Goal: Transaction & Acquisition: Book appointment/travel/reservation

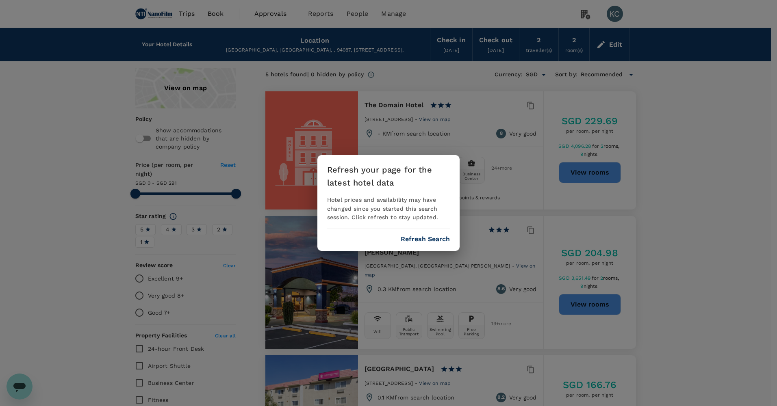
click at [431, 236] on button "Refresh Search" at bounding box center [425, 239] width 49 height 7
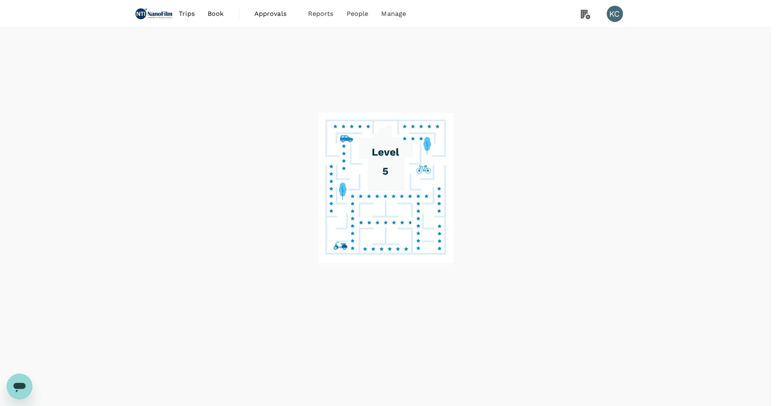
click at [417, 236] on button "Refresh Search" at bounding box center [425, 239] width 49 height 7
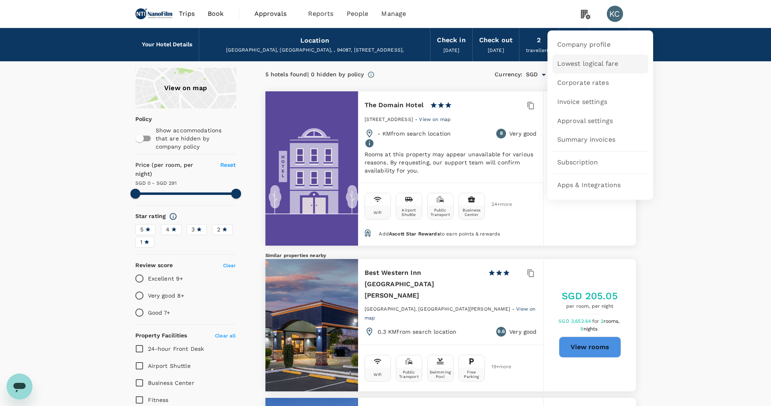
type input "290"
click at [596, 67] on span "Lowest logical fare" at bounding box center [587, 63] width 61 height 9
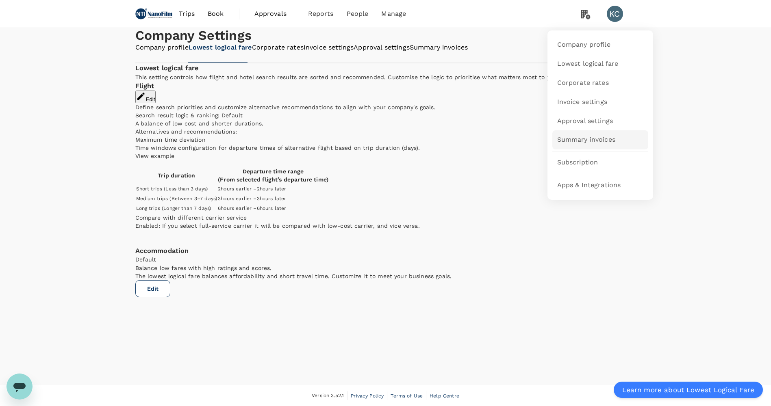
click at [588, 139] on span "Summary invoices" at bounding box center [586, 139] width 58 height 9
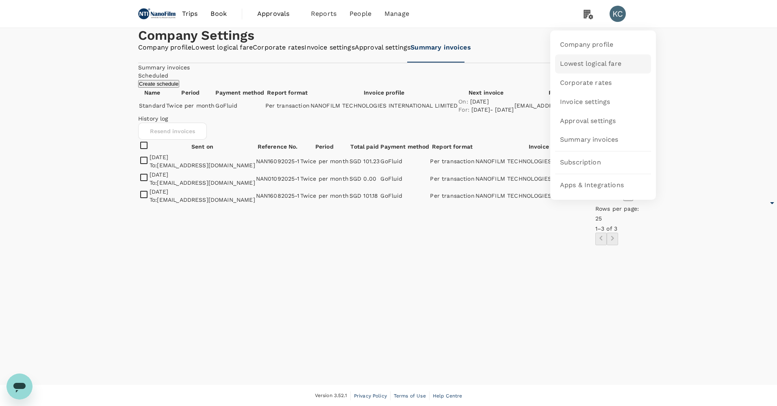
click at [581, 70] on link "Lowest logical fare" at bounding box center [603, 63] width 96 height 19
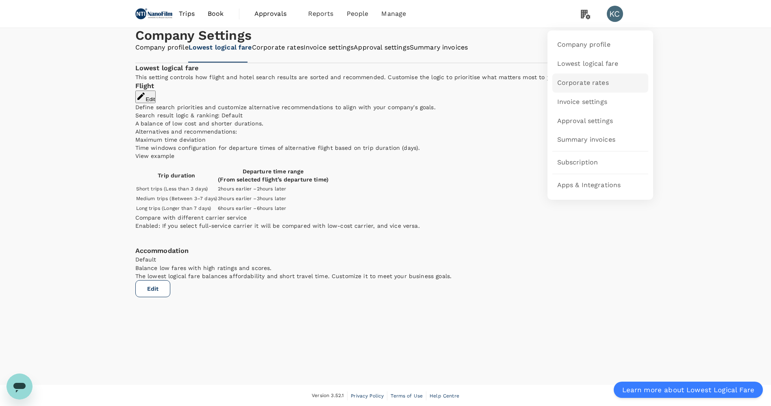
click at [586, 88] on link "Corporate rates" at bounding box center [600, 83] width 96 height 19
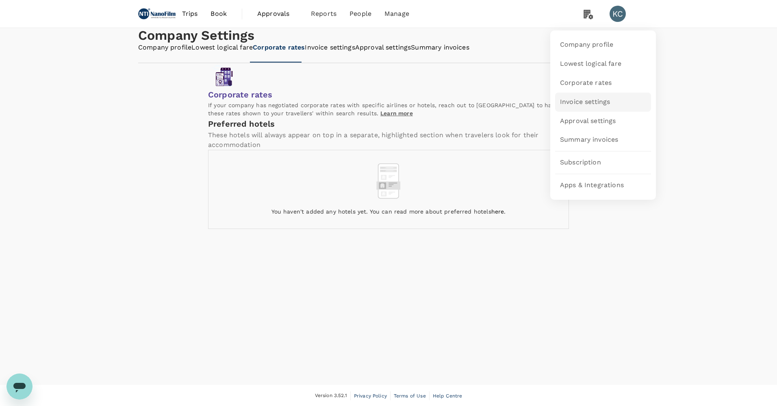
click at [595, 102] on span "Invoice settings" at bounding box center [585, 102] width 50 height 9
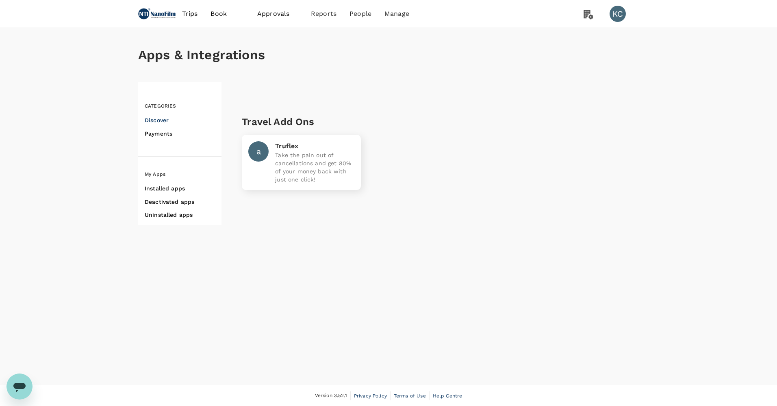
click at [169, 184] on h6 "Installed apps" at bounding box center [183, 189] width 77 height 10
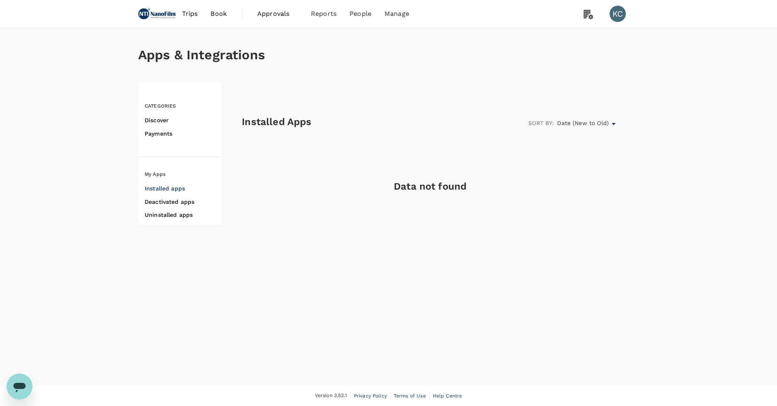
click at [171, 199] on h6 "Deactivated apps" at bounding box center [183, 202] width 77 height 10
click at [172, 219] on nav "Installed apps Deactivated apps Uninstalled apps" at bounding box center [183, 202] width 77 height 46
click at [170, 210] on h6 "Uninstalled apps" at bounding box center [183, 215] width 77 height 10
click at [167, 131] on h6 "Payments" at bounding box center [183, 134] width 77 height 10
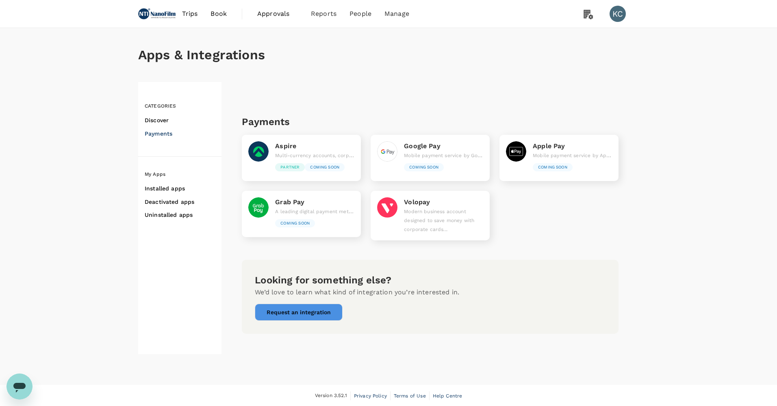
click at [165, 116] on h6 "Discover" at bounding box center [183, 120] width 77 height 10
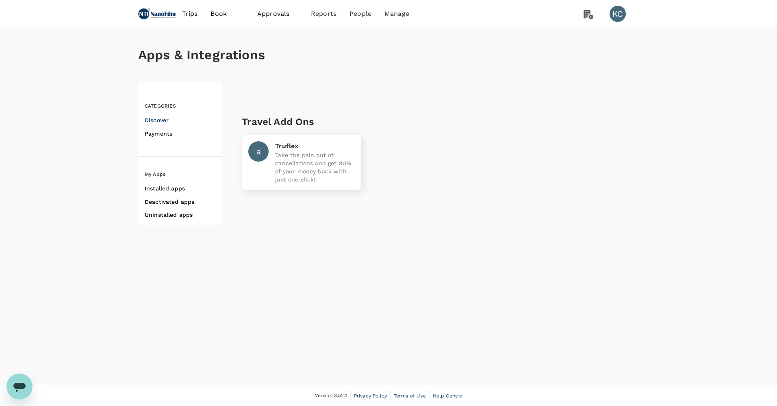
click at [168, 132] on h6 "Payments" at bounding box center [183, 134] width 77 height 10
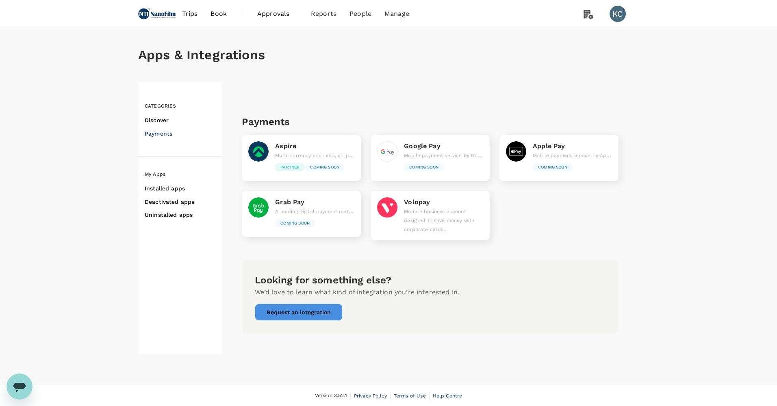
click at [193, 13] on span "Trips" at bounding box center [190, 14] width 16 height 10
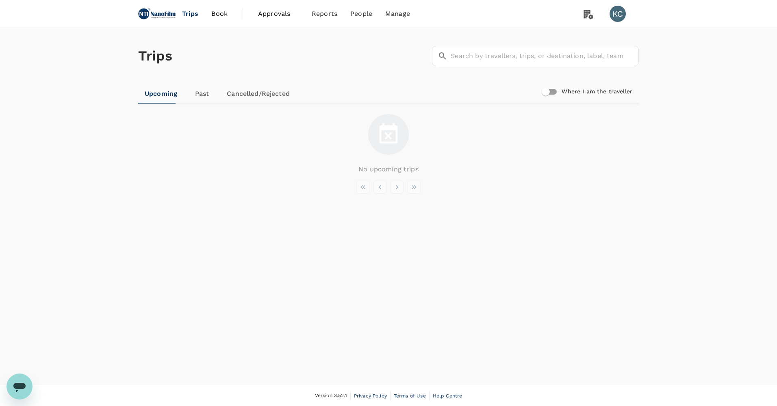
click at [216, 10] on link "Book" at bounding box center [219, 14] width 29 height 28
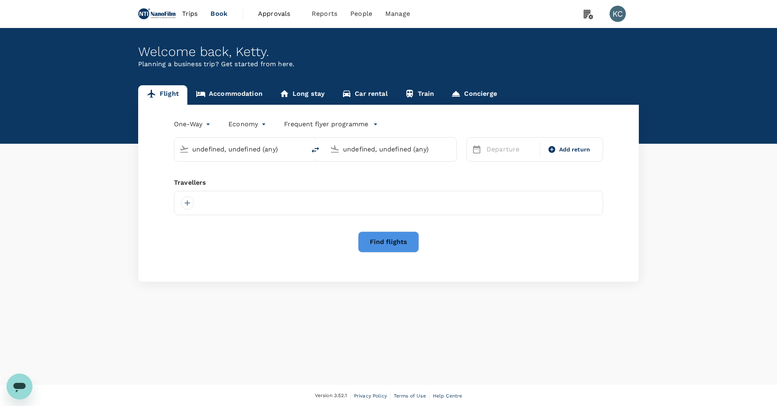
type input "San Francisco Intl (SFO)"
type input "O'Hare Intl (ORD)"
type input "San Francisco Intl (SFO)"
type input "O'Hare Intl (ORD)"
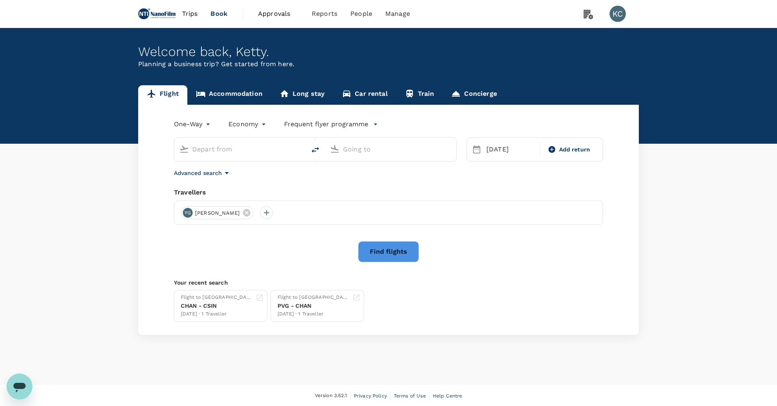
type input "San Francisco Intl (SFO)"
type input "O'Hare Intl (ORD)"
click at [258, 13] on span "Approvals" at bounding box center [278, 14] width 41 height 10
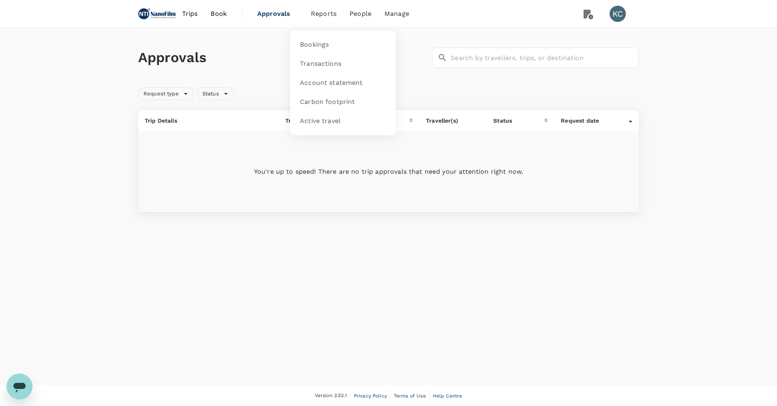
click at [311, 16] on span "Reports" at bounding box center [324, 14] width 26 height 10
click at [352, 17] on li "People" at bounding box center [360, 14] width 35 height 28
click at [349, 14] on span "People" at bounding box center [360, 14] width 22 height 10
click at [186, 12] on span "Trips" at bounding box center [190, 14] width 16 height 10
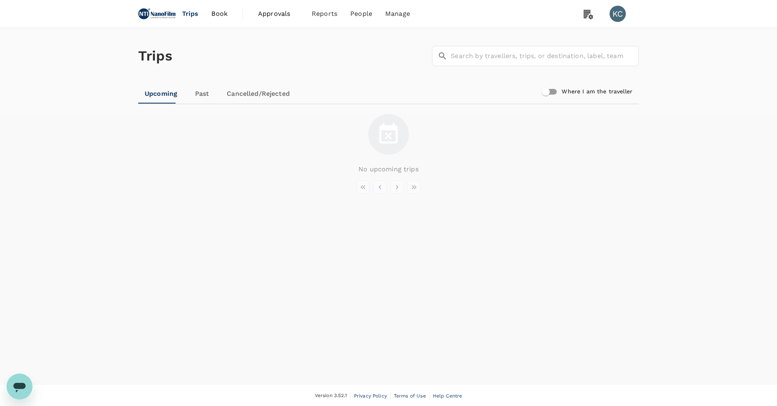
click at [158, 11] on img at bounding box center [156, 14] width 37 height 18
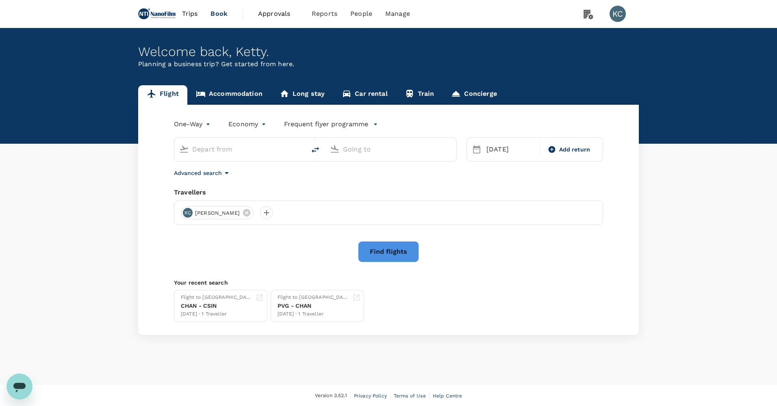
type input "San Francisco Intl (SFO)"
type input "O'Hare Intl (ORD)"
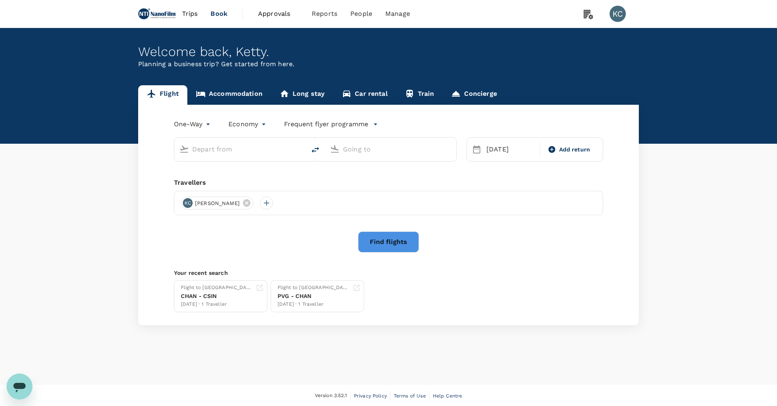
type input "San Francisco Intl (SFO)"
type input "O'Hare Intl (ORD)"
